Goal: Information Seeking & Learning: Understand process/instructions

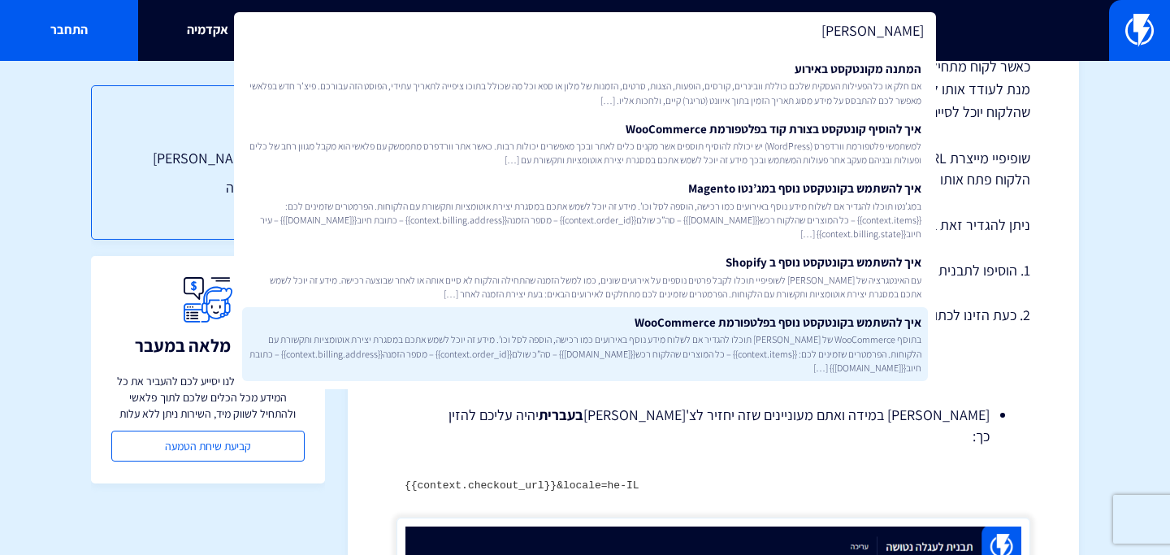
type input "[PERSON_NAME]"
click at [616, 314] on link "איך להשתמש בקונטקסט נוסף בפלטפורמת WooCommerce בתוסף WooCommerce של [PERSON_NAM…" at bounding box center [584, 344] width 685 height 74
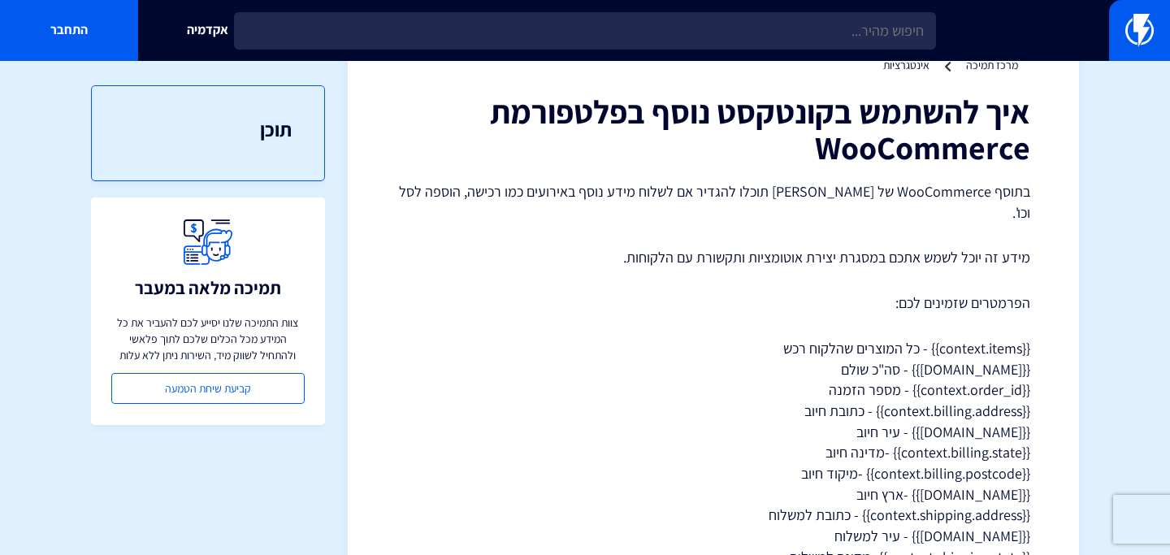
scroll to position [72, 0]
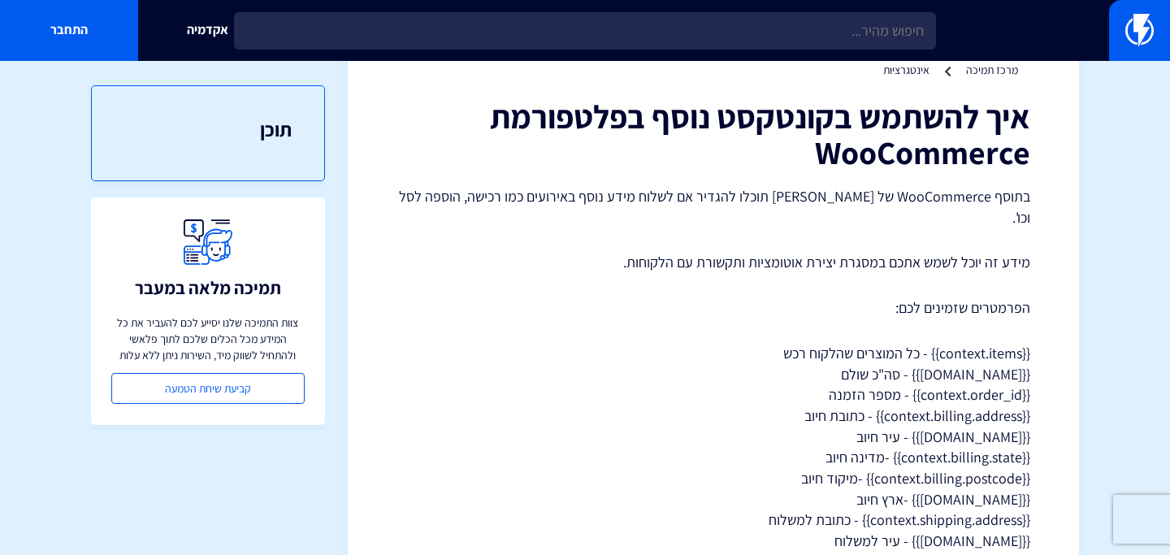
click at [588, 264] on div "איך להשתמש בקונטקסט נוסף בפלטפורמת WooCommerce בתוסף WooCommerce של [PERSON_NAM…" at bounding box center [712, 499] width 633 height 803
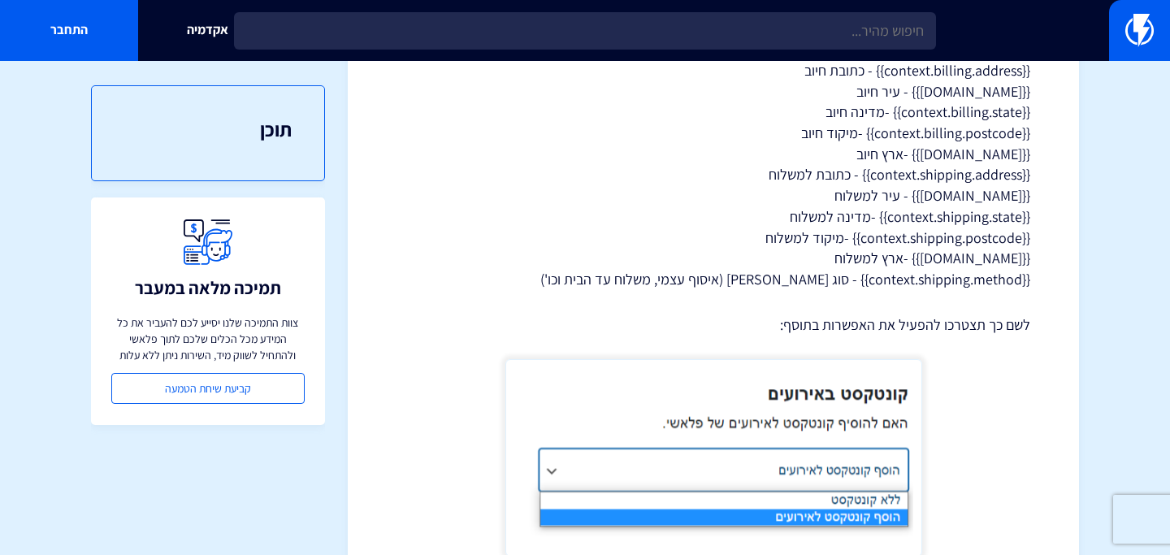
scroll to position [488, 0]
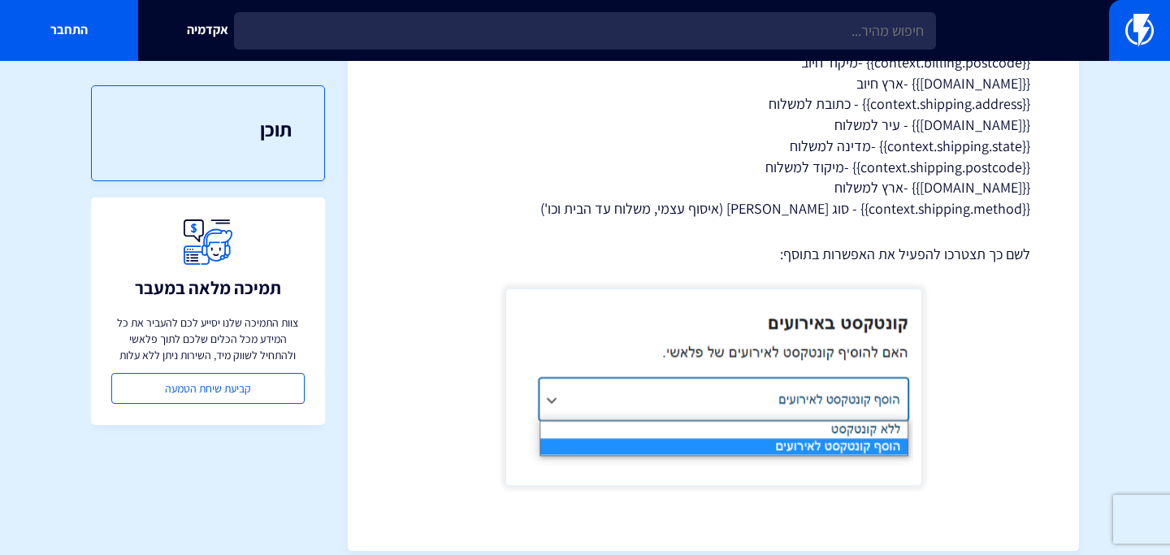
click at [435, 244] on div "איך להשתמש בקונטקסט נוסף בפלטפורמת WooCommerce בתוסף WooCommerce של [PERSON_NAM…" at bounding box center [712, 83] width 633 height 803
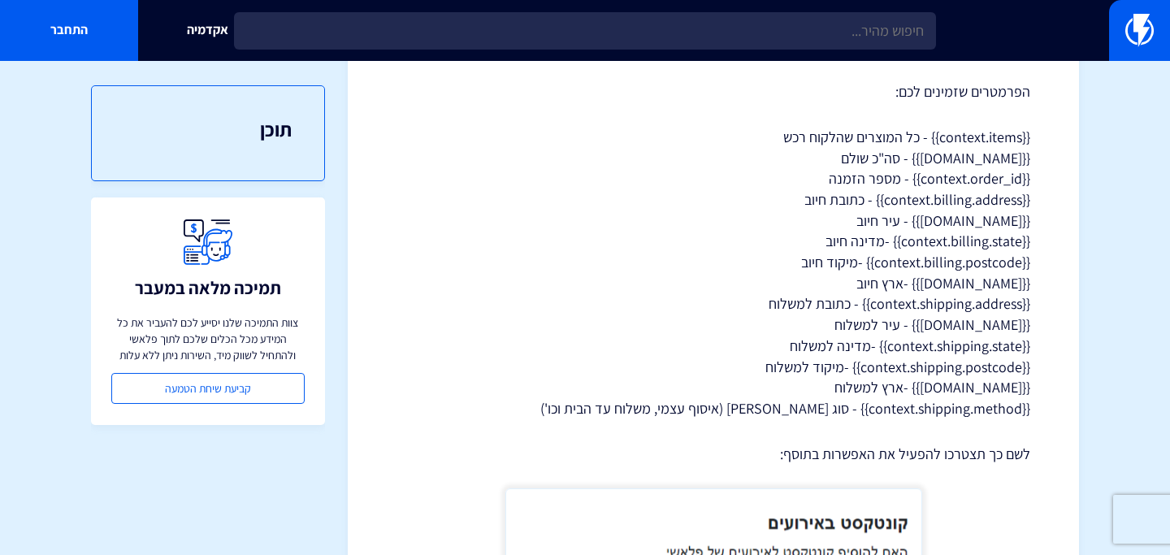
scroll to position [275, 0]
